Goal: Complete application form

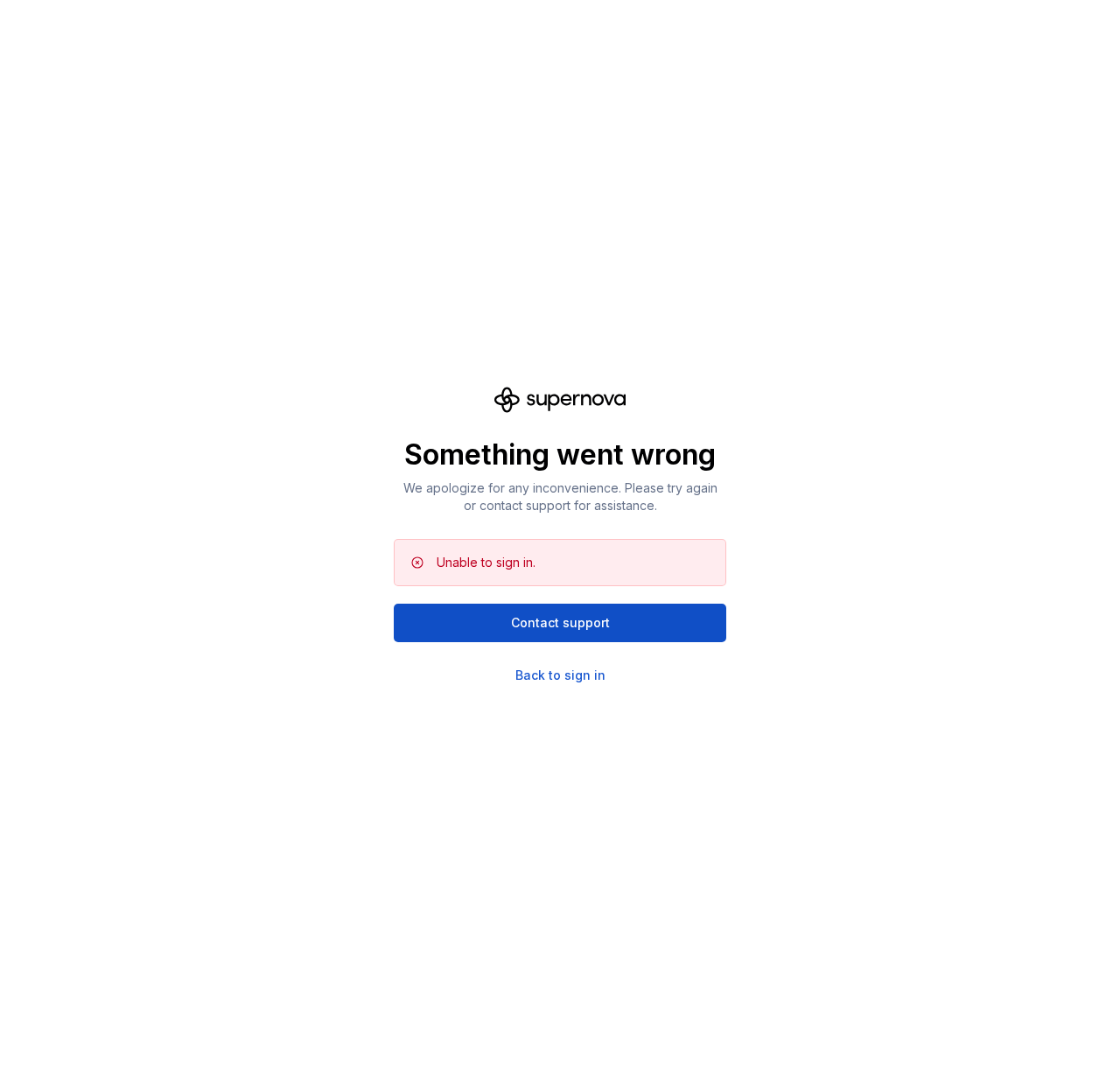
click at [891, 499] on div "Something went wrong We apologize for any inconvenience. Please try again or co…" at bounding box center [560, 535] width 1120 height 1070
click at [588, 673] on div "Back to sign in" at bounding box center [560, 675] width 90 height 17
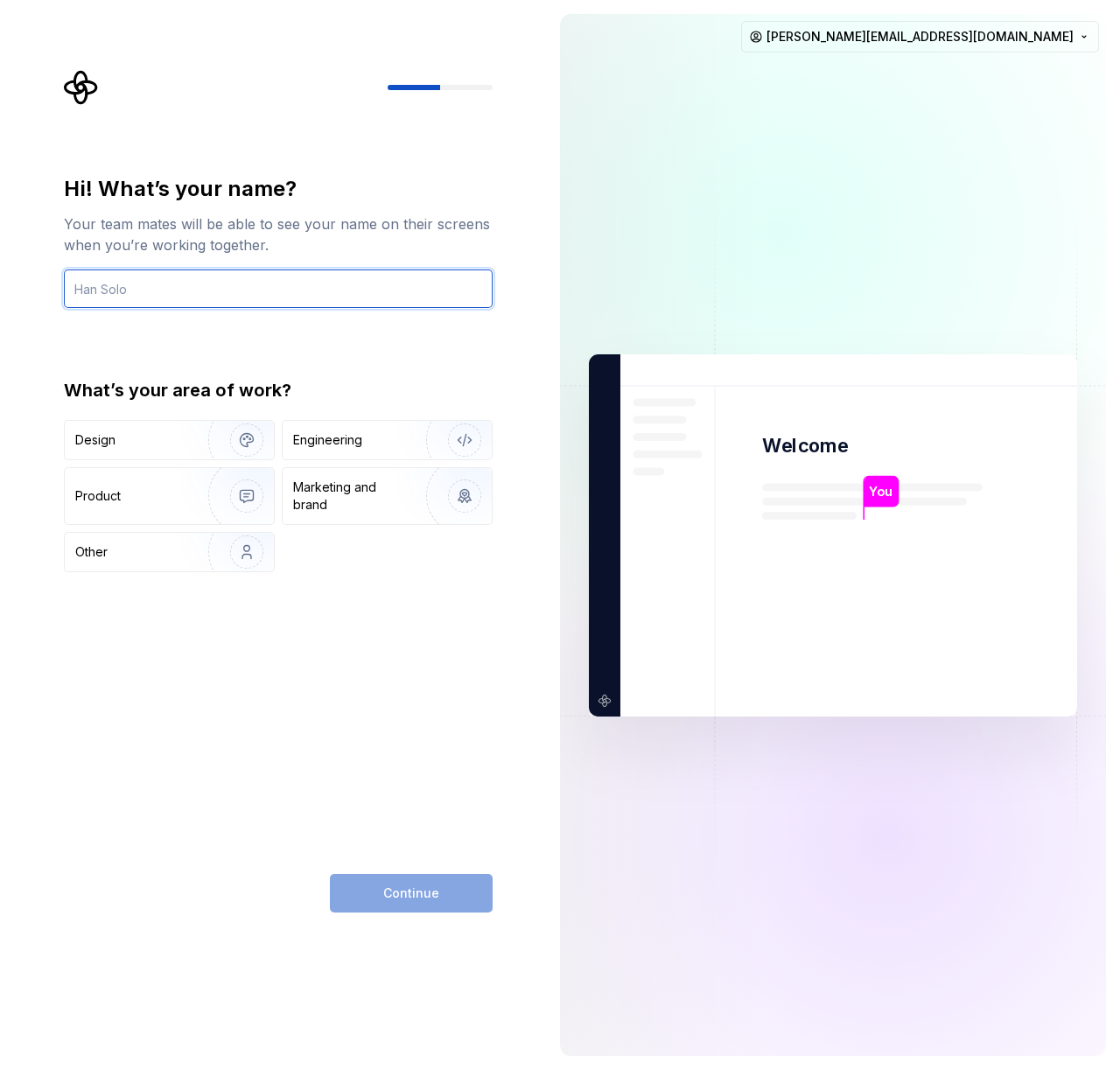
click at [389, 287] on input "text" at bounding box center [278, 289] width 429 height 39
type input "Daniel Jooryabi"
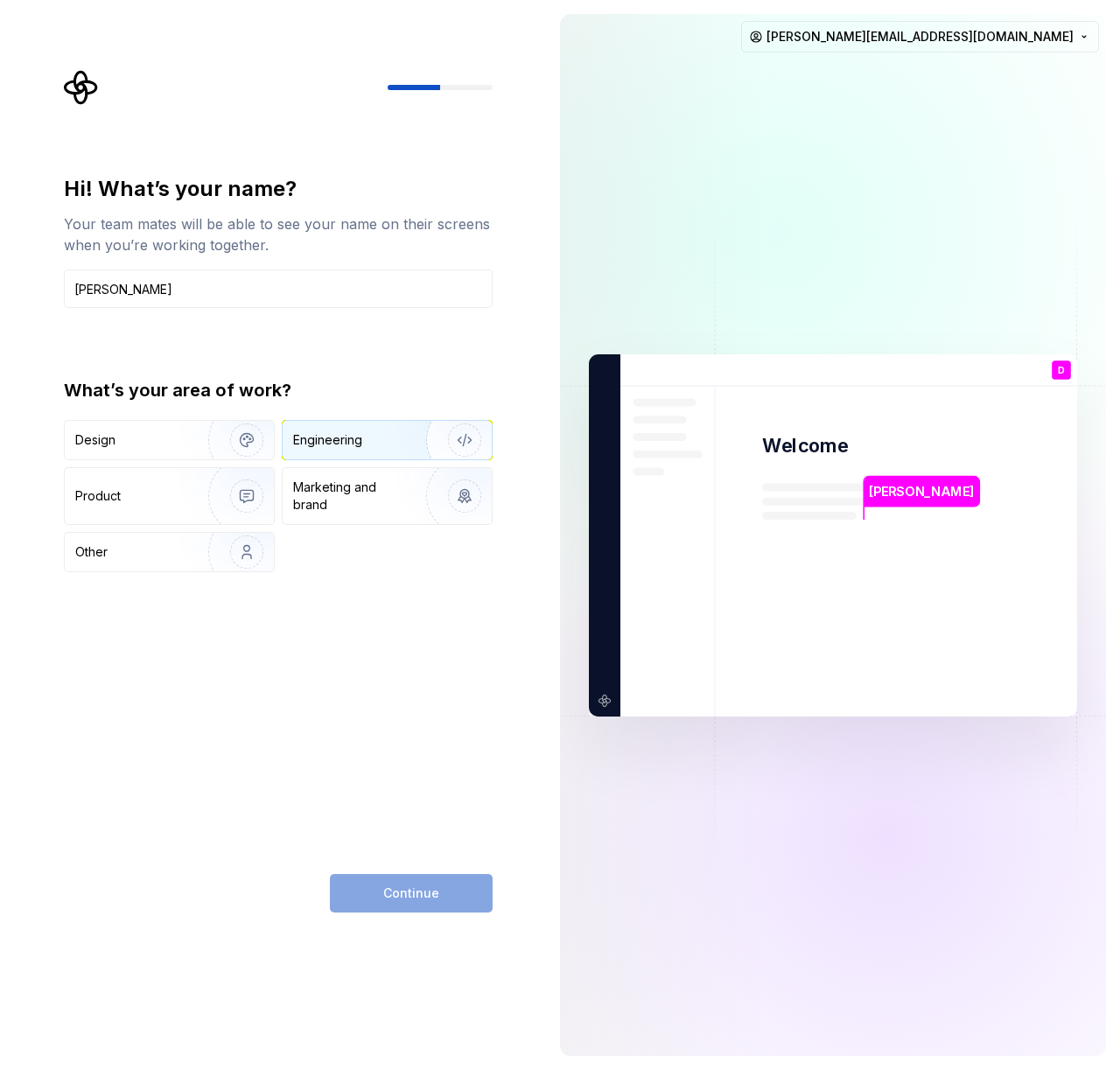
click at [397, 445] on div "Engineering" at bounding box center [363, 440] width 140 height 17
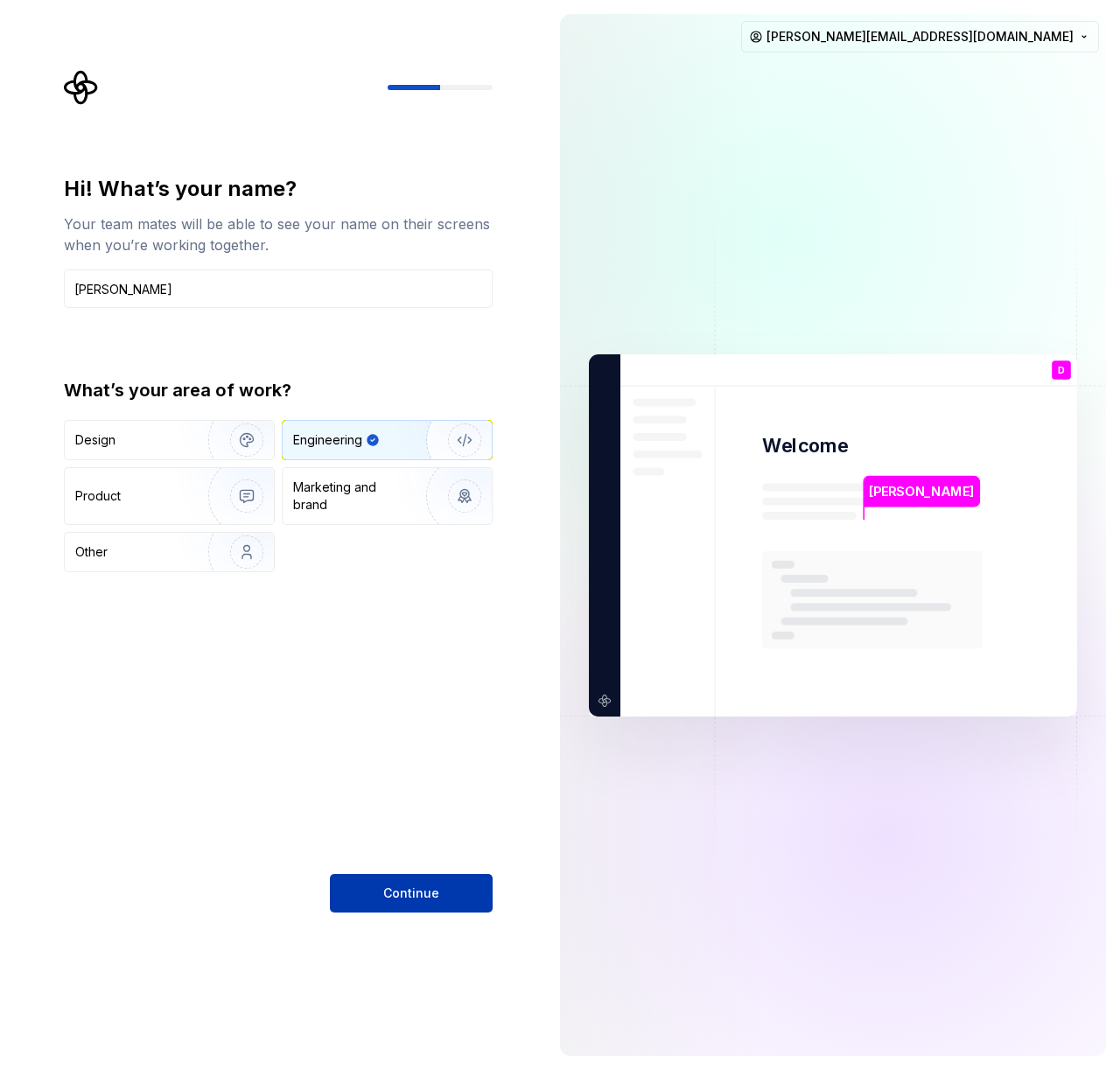
click at [411, 885] on span "Continue" at bounding box center [410, 893] width 56 height 17
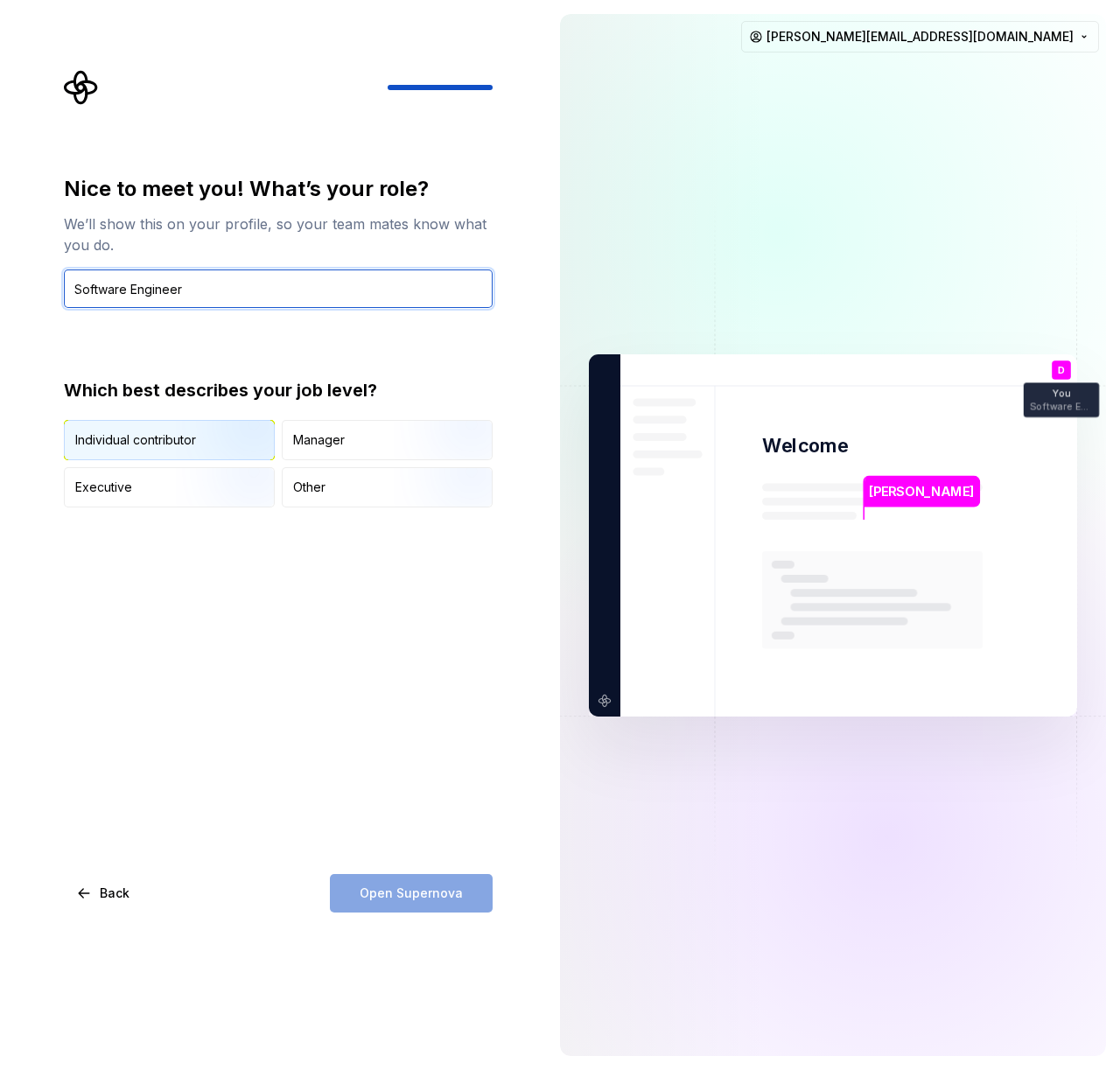
type input "Software Engineer"
click at [224, 429] on img "button" at bounding box center [232, 462] width 112 height 118
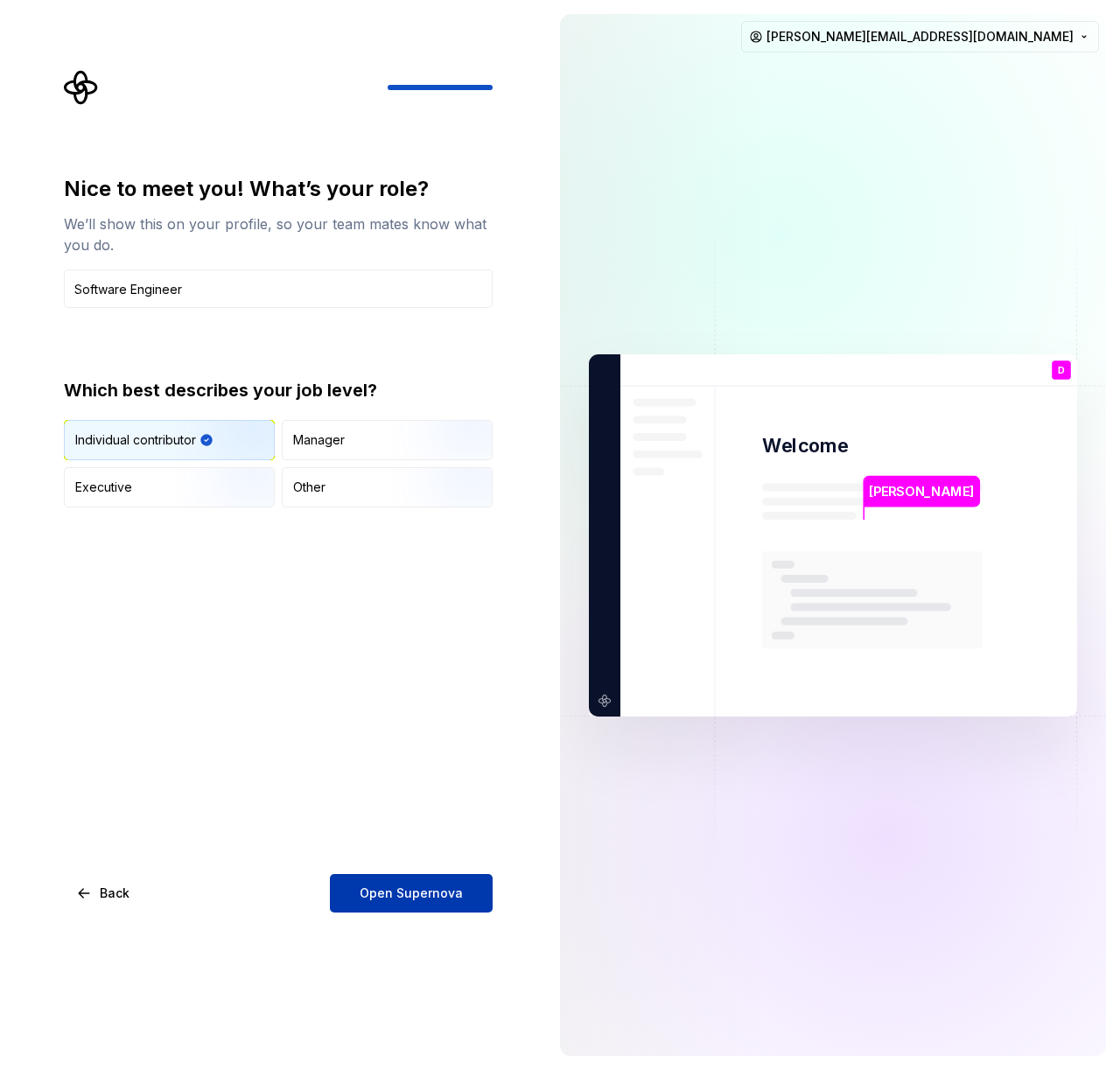
click at [441, 899] on span "Open Supernova" at bounding box center [411, 893] width 103 height 17
